Goal: Information Seeking & Learning: Learn about a topic

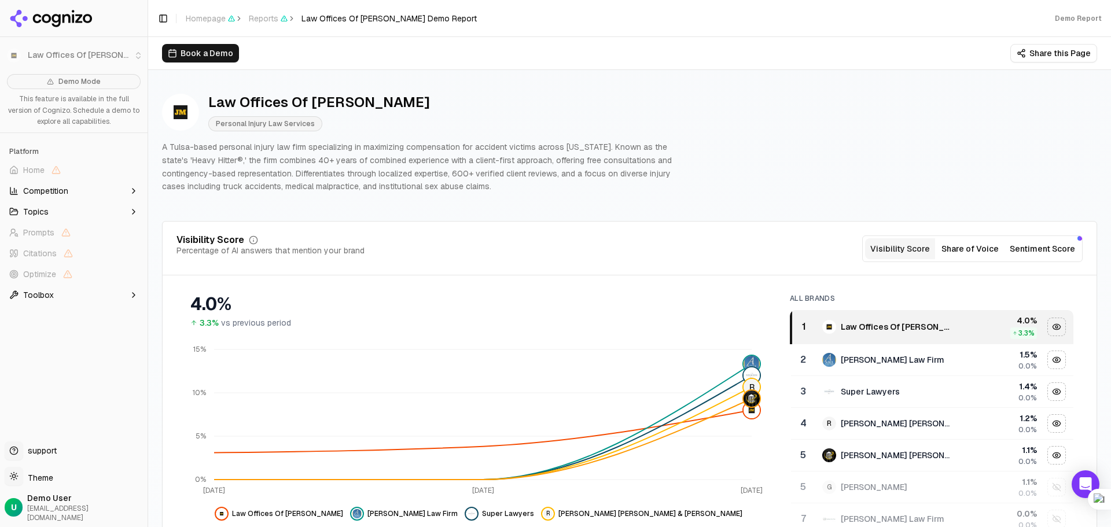
click at [57, 17] on icon at bounding box center [51, 18] width 84 height 17
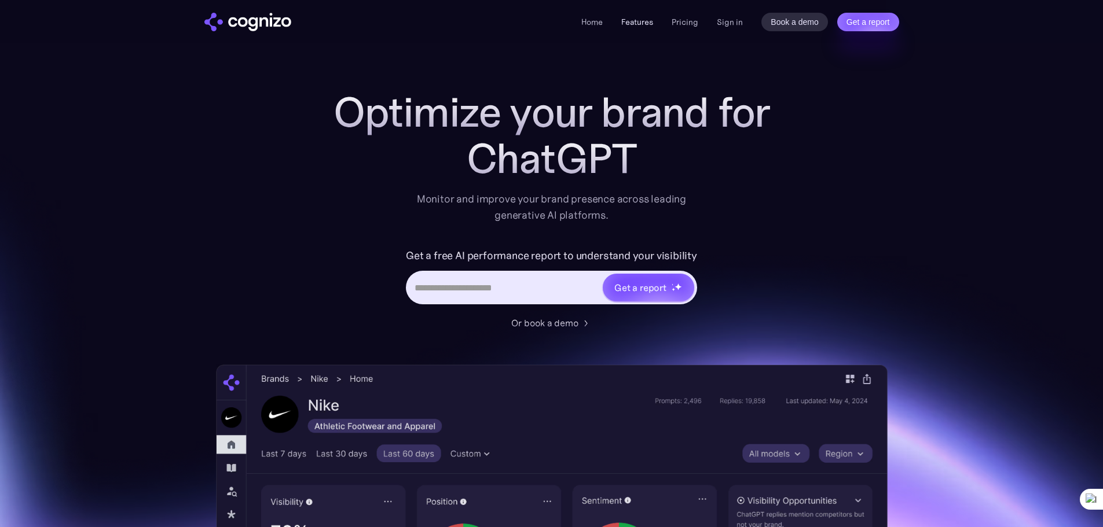
click at [638, 22] on link "Features" at bounding box center [637, 22] width 32 height 10
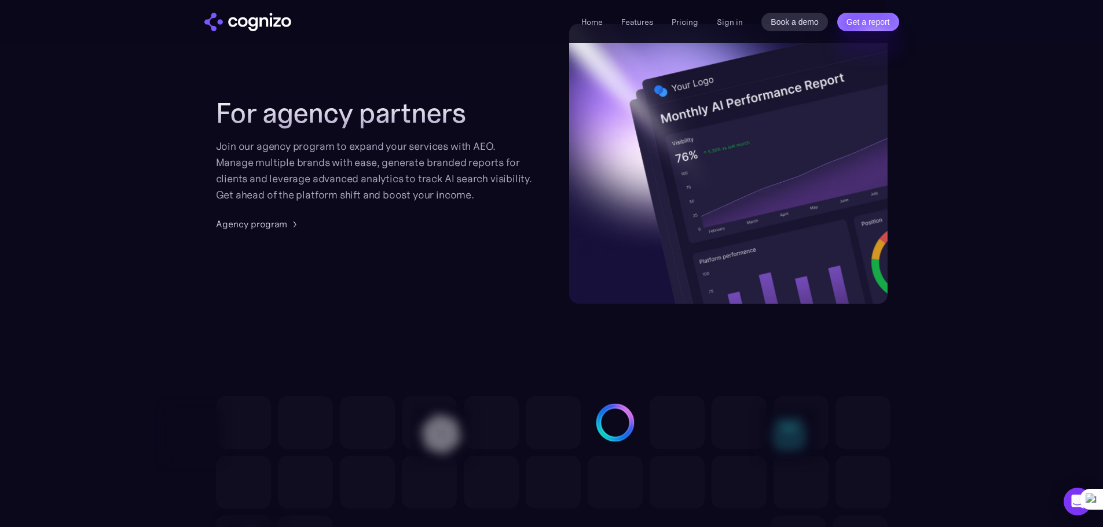
scroll to position [2845, 0]
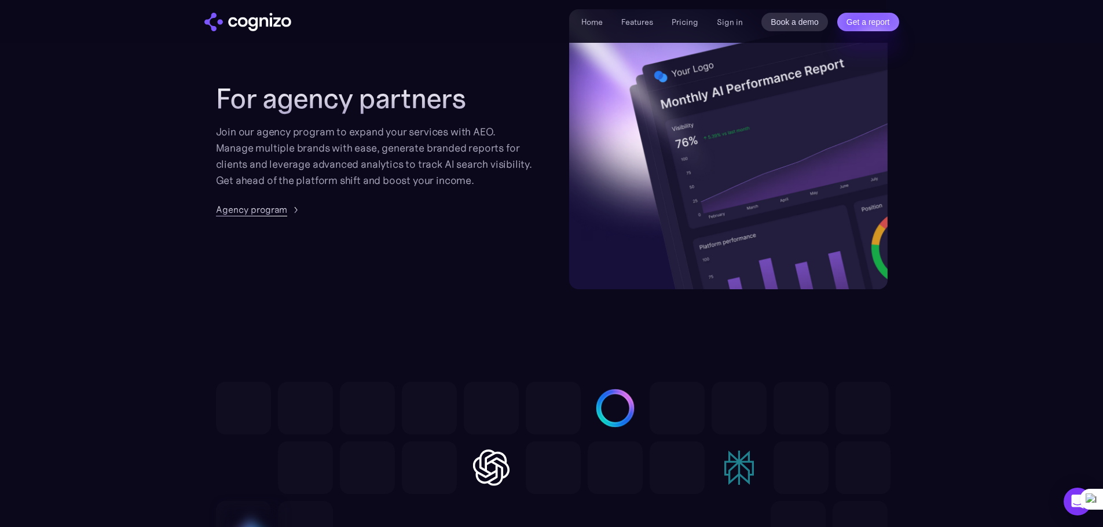
click at [262, 215] on div "Agency program" at bounding box center [251, 210] width 71 height 14
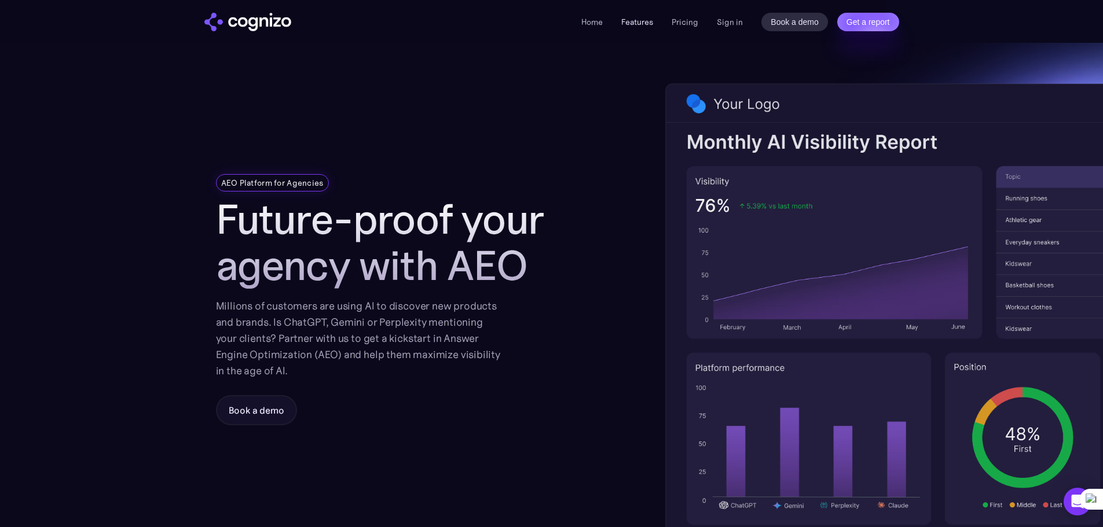
click at [634, 23] on link "Features" at bounding box center [637, 22] width 32 height 10
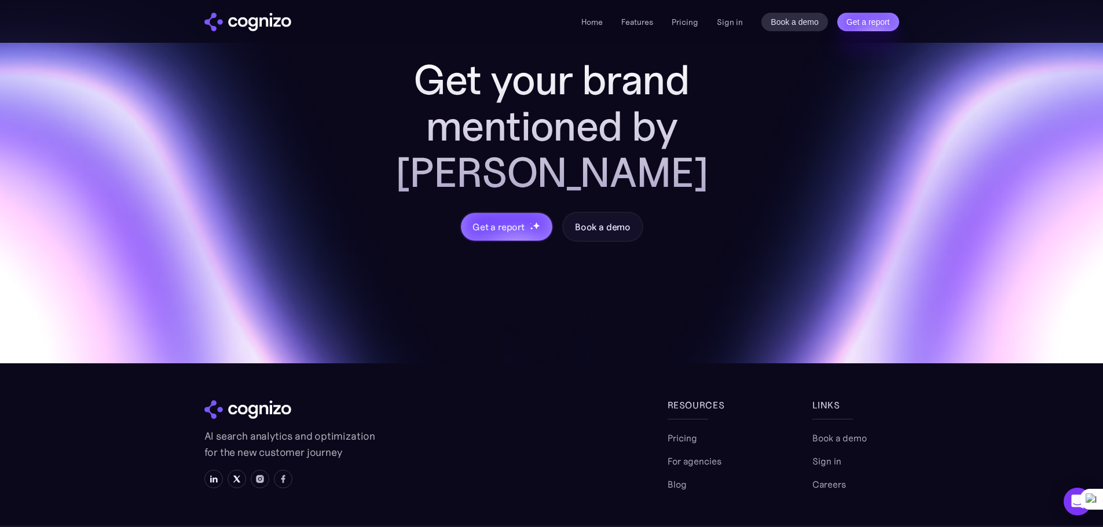
scroll to position [4572, 0]
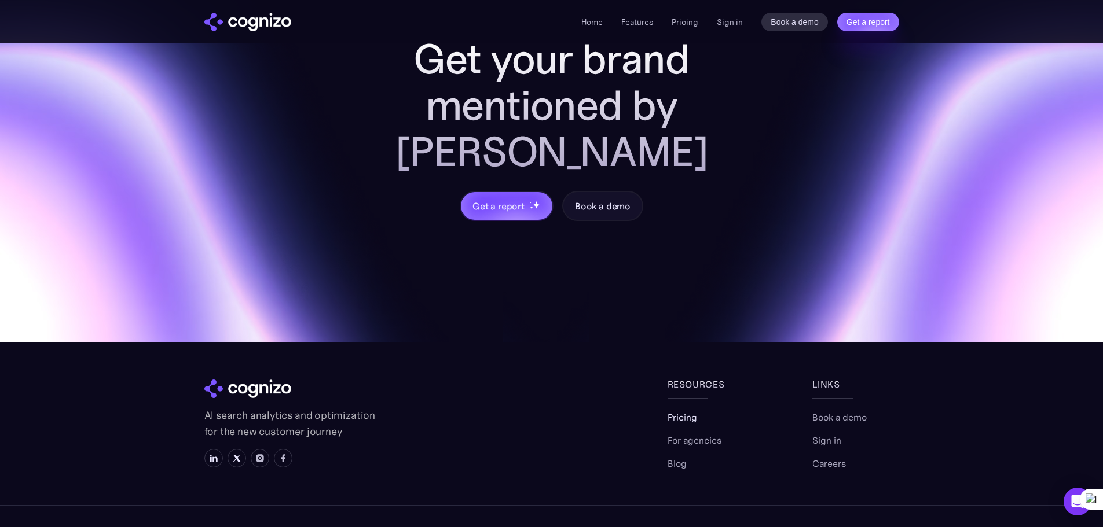
click at [684, 410] on link "Pricing" at bounding box center [682, 417] width 30 height 14
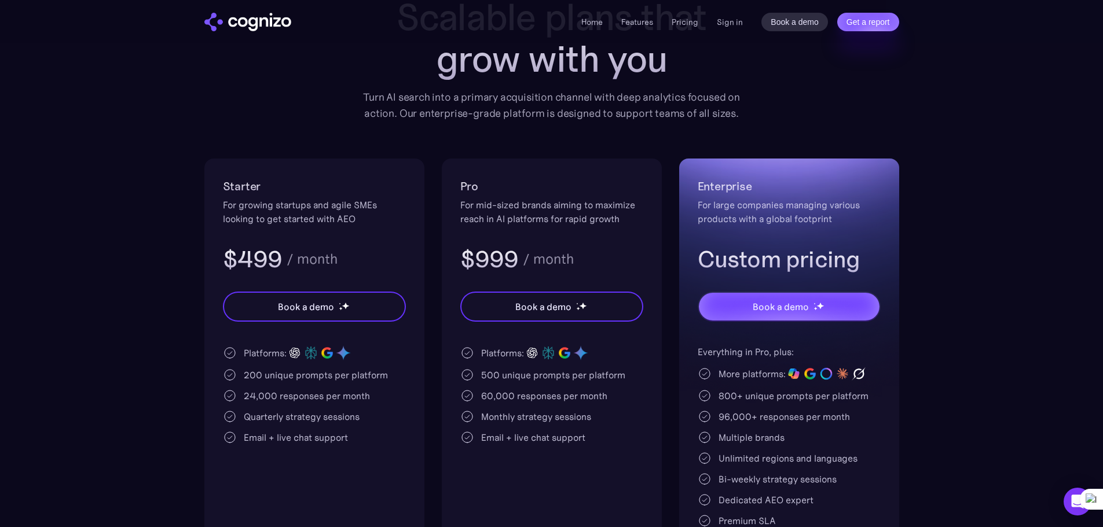
scroll to position [116, 0]
